Goal: Transaction & Acquisition: Download file/media

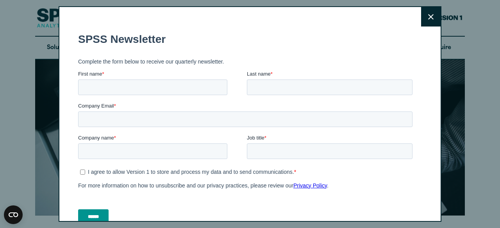
click at [425, 11] on button "Close" at bounding box center [431, 17] width 20 height 20
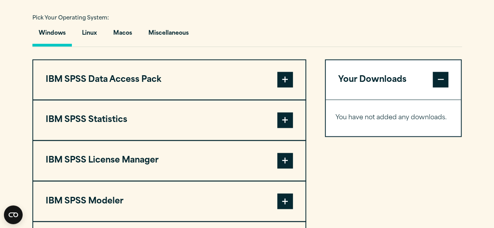
scroll to position [565, 0]
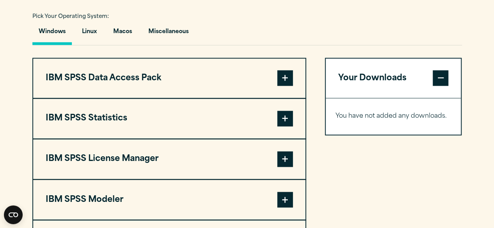
click at [283, 126] on span at bounding box center [285, 119] width 16 height 16
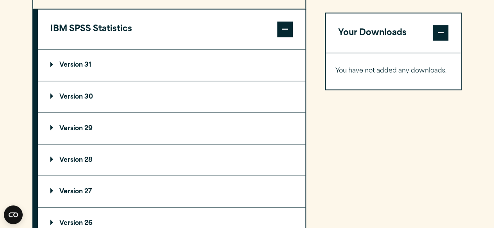
scroll to position [654, 0]
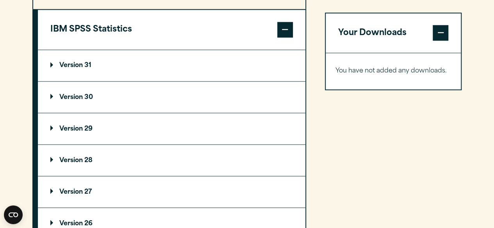
click at [81, 77] on summary "Version 31" at bounding box center [171, 65] width 267 height 31
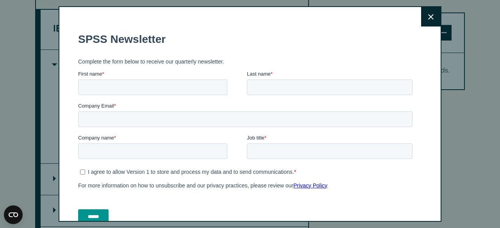
click at [428, 15] on icon at bounding box center [430, 16] width 5 height 5
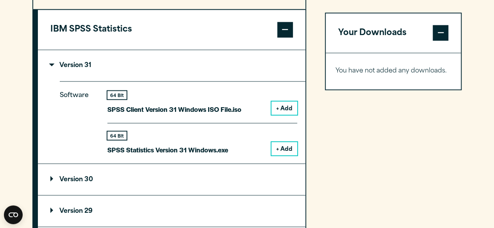
click at [285, 155] on button "+ Add" at bounding box center [284, 148] width 26 height 13
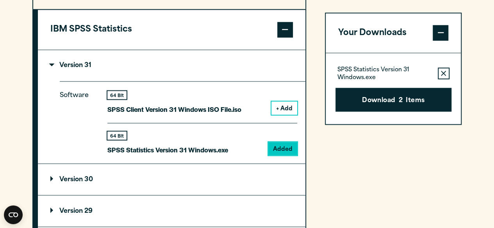
click at [443, 70] on button "Remove this item from your software download list" at bounding box center [443, 74] width 12 height 12
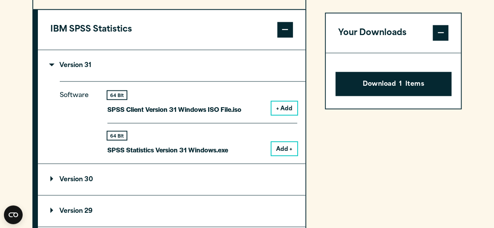
click at [446, 36] on span at bounding box center [440, 33] width 16 height 16
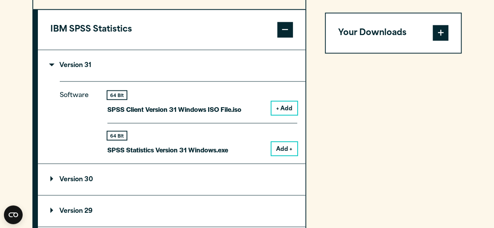
click at [446, 36] on span at bounding box center [440, 33] width 16 height 16
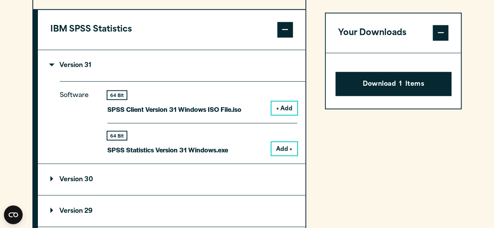
click at [287, 155] on button "Add +" at bounding box center [284, 148] width 26 height 13
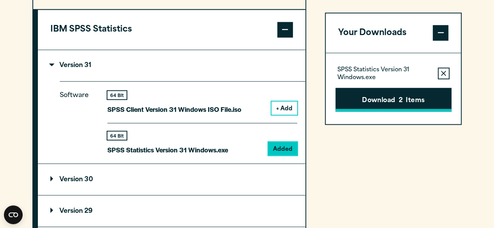
click at [401, 98] on span "2" at bounding box center [400, 101] width 4 height 10
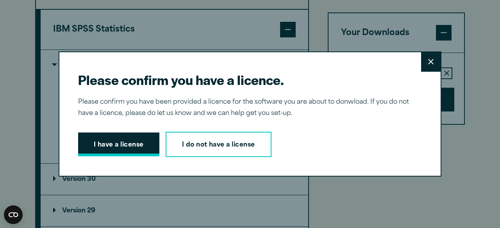
click at [128, 145] on button "I have a license" at bounding box center [118, 145] width 81 height 24
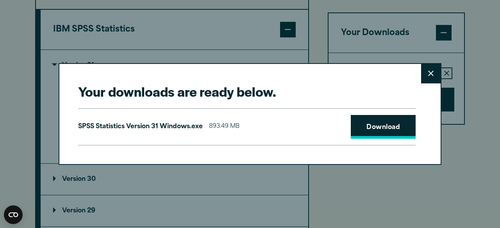
click at [365, 132] on link "Download" at bounding box center [382, 127] width 65 height 24
click at [453, 34] on div "Your downloads are ready below. Close SPSS Statistics Version 31 Windows.exe 89…" at bounding box center [250, 114] width 500 height 228
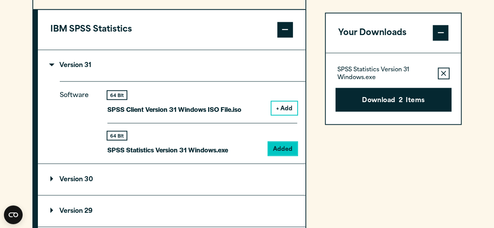
click at [382, 148] on div "Your Downloads SPSS Statistics Version 31 Windows.exe Remove this item from you…" at bounding box center [393, 227] width 137 height 516
